Goal: Task Accomplishment & Management: Use online tool/utility

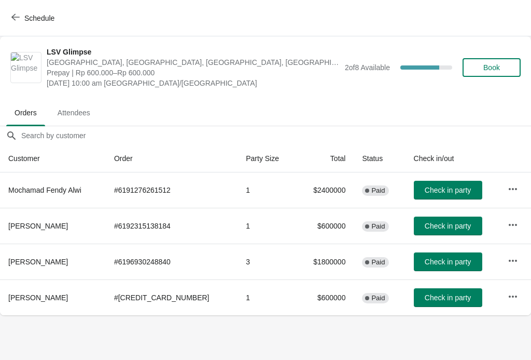
click at [422, 266] on button "Check in party" at bounding box center [448, 261] width 69 height 19
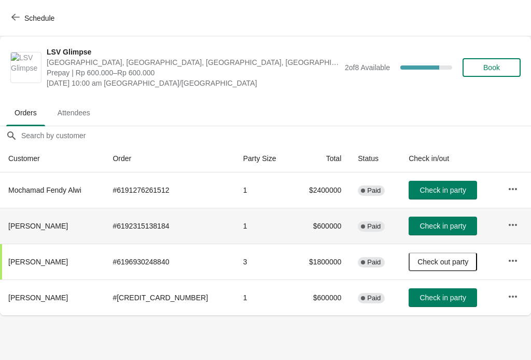
click at [432, 227] on span "Check in party" at bounding box center [443, 226] width 46 height 8
click at [440, 231] on button "Check out party" at bounding box center [443, 225] width 69 height 19
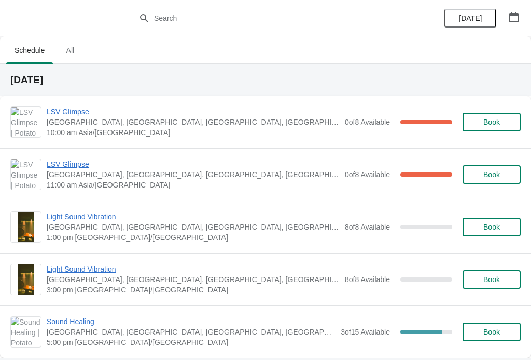
click at [69, 115] on span "LSV Glimpse" at bounding box center [193, 111] width 293 height 10
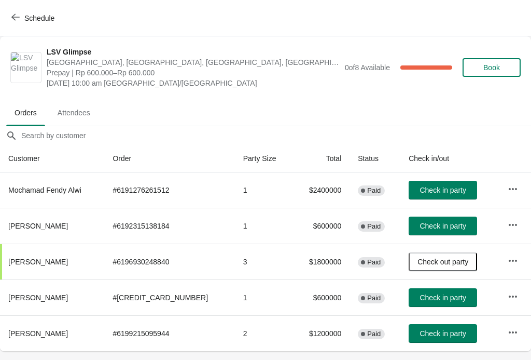
click at [437, 227] on span "Check in party" at bounding box center [443, 226] width 46 height 8
click at [440, 295] on span "Check in party" at bounding box center [443, 297] width 46 height 8
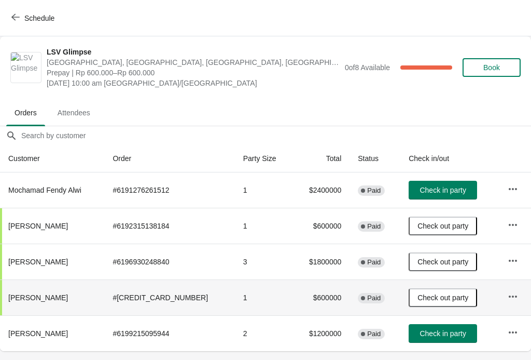
click at [453, 335] on span "Check in party" at bounding box center [443, 333] width 46 height 8
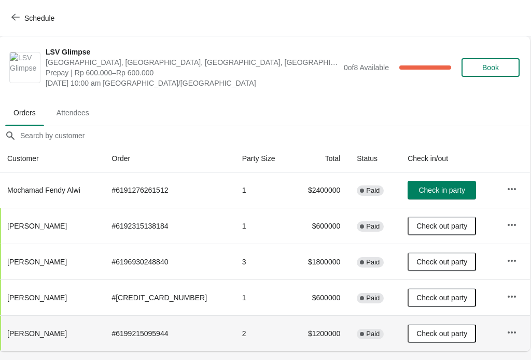
scroll to position [0, 1]
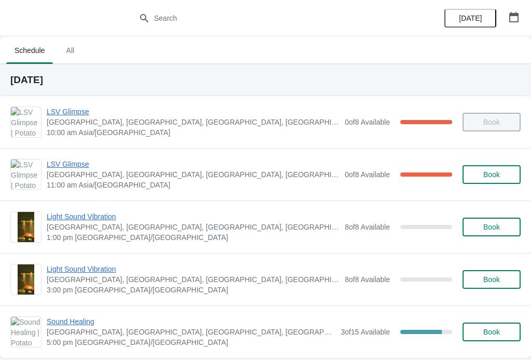
click at [76, 165] on span "LSV Glimpse" at bounding box center [193, 164] width 293 height 10
click at [58, 169] on span "LSV Glimpse" at bounding box center [193, 164] width 293 height 10
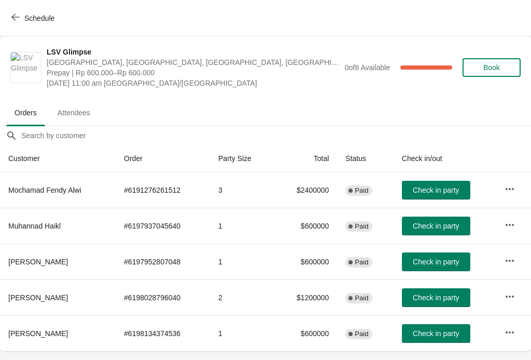
click at [16, 16] on icon "button" at bounding box center [15, 17] width 8 height 8
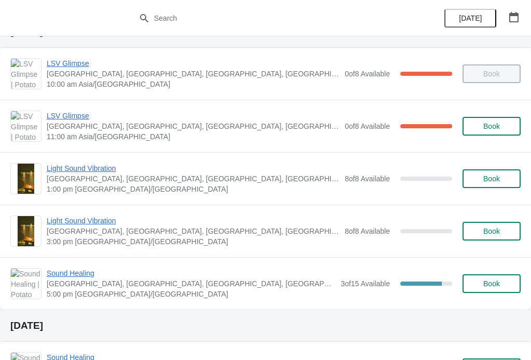
scroll to position [41, 0]
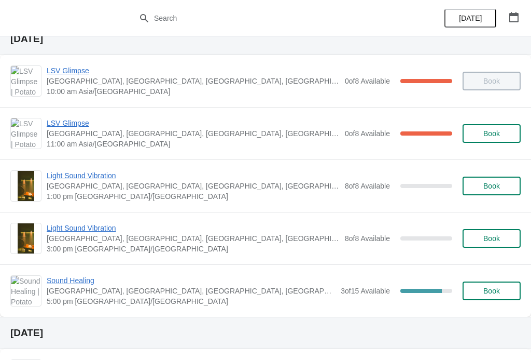
click at [500, 187] on span "Book" at bounding box center [492, 186] width 17 height 8
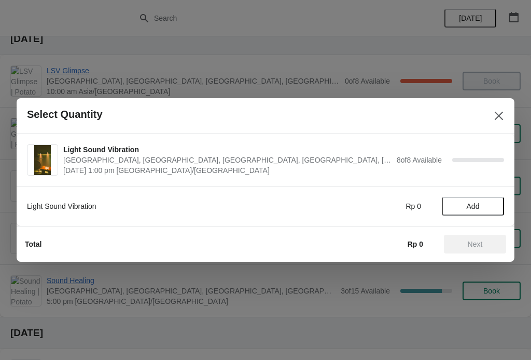
click at [499, 110] on button "Close" at bounding box center [499, 115] width 19 height 19
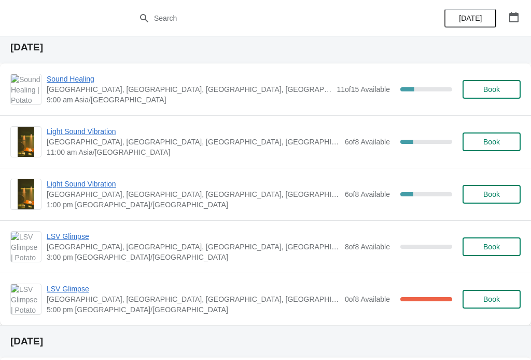
scroll to position [335, 0]
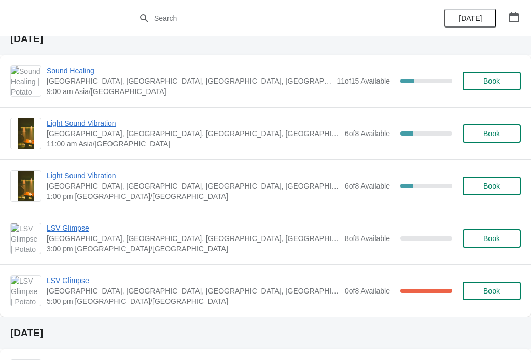
click at [65, 126] on span "Light Sound Vibration" at bounding box center [193, 123] width 293 height 10
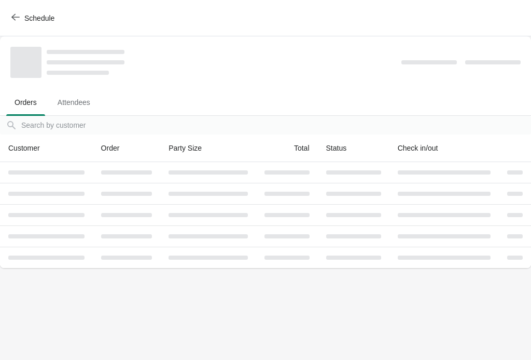
scroll to position [0, 0]
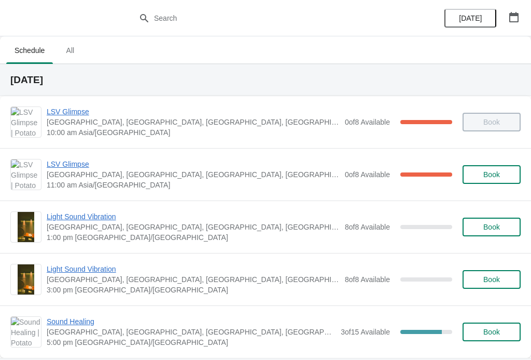
click at [63, 174] on span "[GEOGRAPHIC_DATA], [GEOGRAPHIC_DATA], [GEOGRAPHIC_DATA], [GEOGRAPHIC_DATA], [GE…" at bounding box center [193, 174] width 293 height 10
click at [58, 167] on span "LSV Glimpse" at bounding box center [193, 164] width 293 height 10
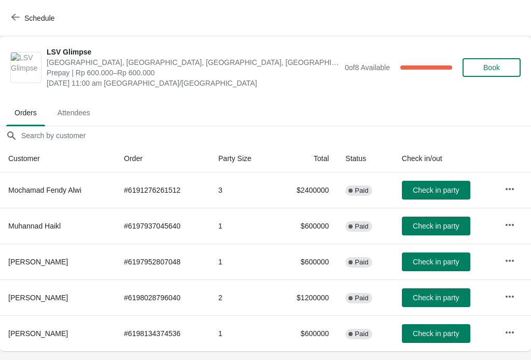
click at [411, 337] on span "Check in party" at bounding box center [436, 333] width 52 height 8
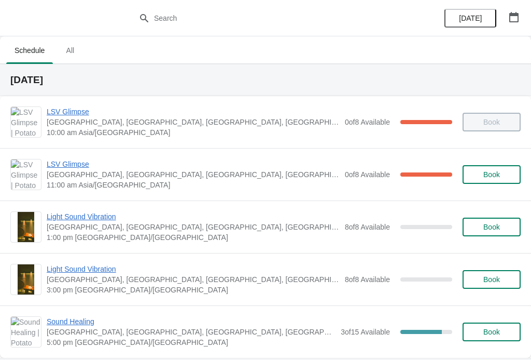
click at [70, 163] on span "LSV Glimpse" at bounding box center [193, 164] width 293 height 10
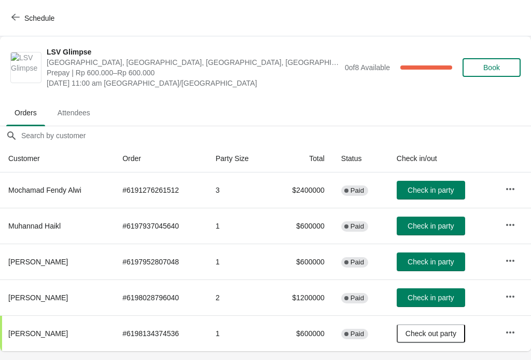
click at [425, 299] on span "Check in party" at bounding box center [431, 297] width 46 height 8
click at [445, 265] on span "Check in party" at bounding box center [431, 261] width 46 height 8
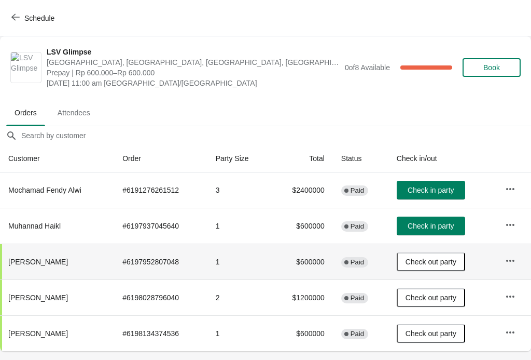
click at [438, 235] on button "Check in party" at bounding box center [431, 225] width 69 height 19
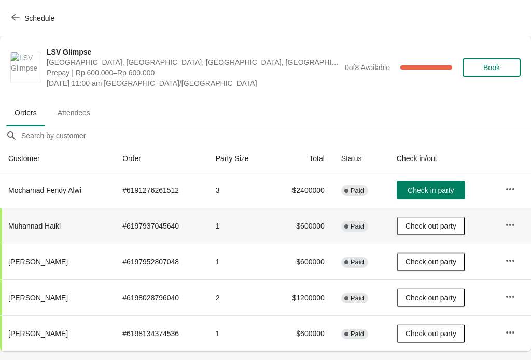
click at [435, 194] on span "Check in party" at bounding box center [431, 190] width 46 height 8
